Goal: Complete application form

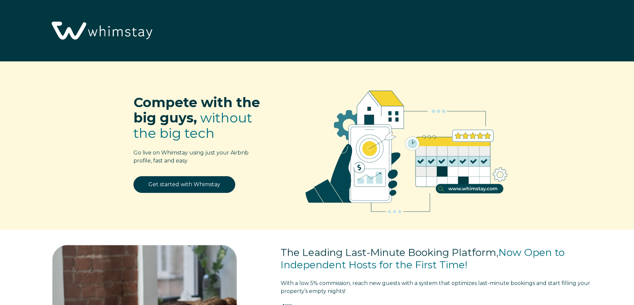
select select "US"
click at [205, 187] on link "Get started with Whimstay" at bounding box center [185, 184] width 102 height 17
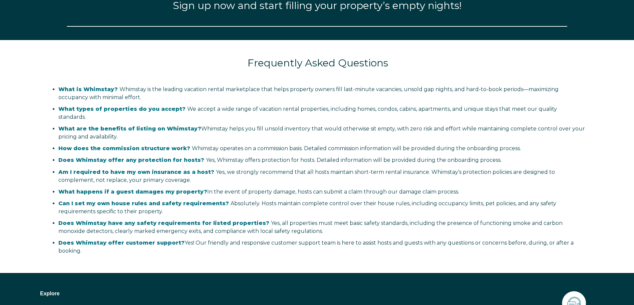
select select "US"
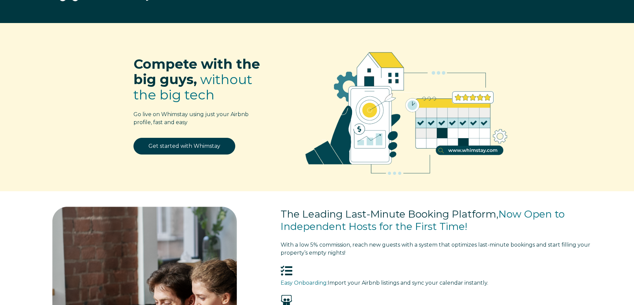
scroll to position [0, 0]
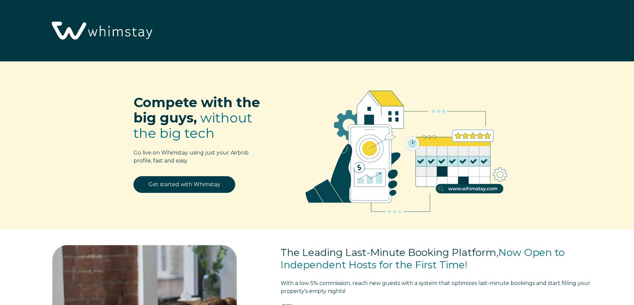
select select "US"
click at [170, 177] on link "Get started with Whimstay" at bounding box center [185, 184] width 102 height 17
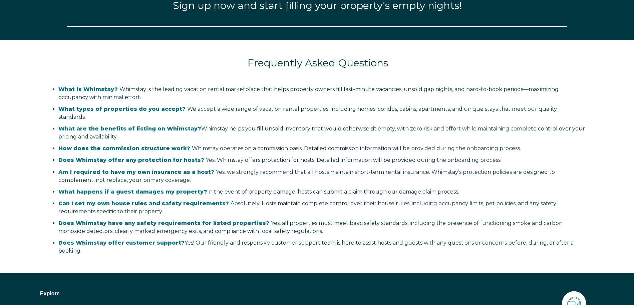
scroll to position [952, 0]
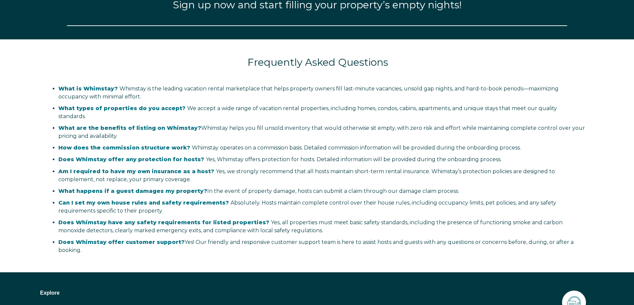
select select "US"
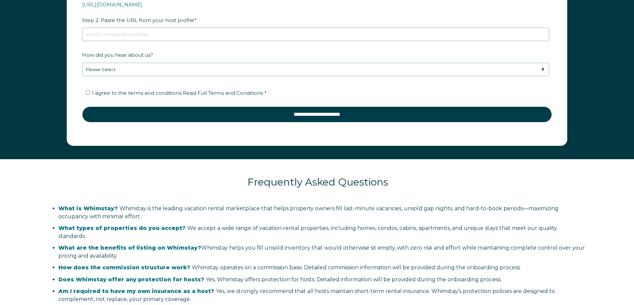
scroll to position [1143, 0]
